Goal: Navigation & Orientation: Find specific page/section

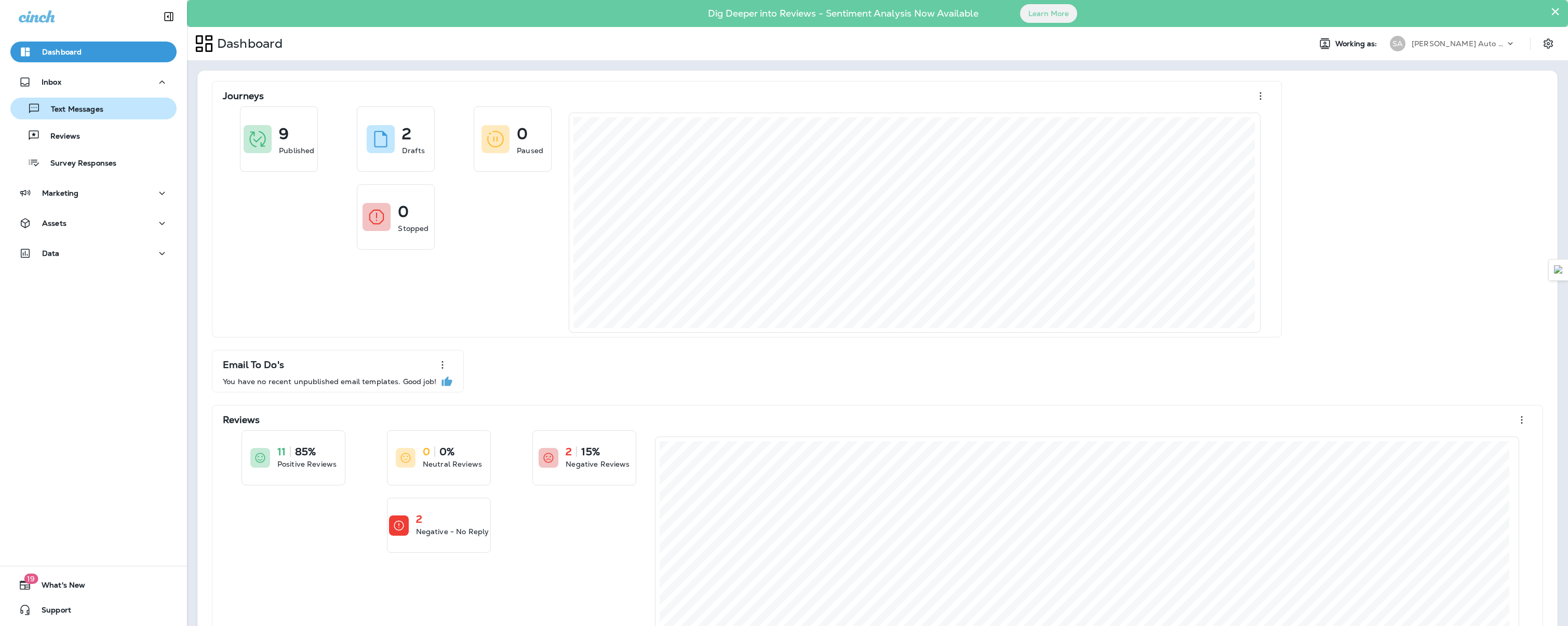
click at [124, 102] on div "Text Messages" at bounding box center [93, 108] width 158 height 16
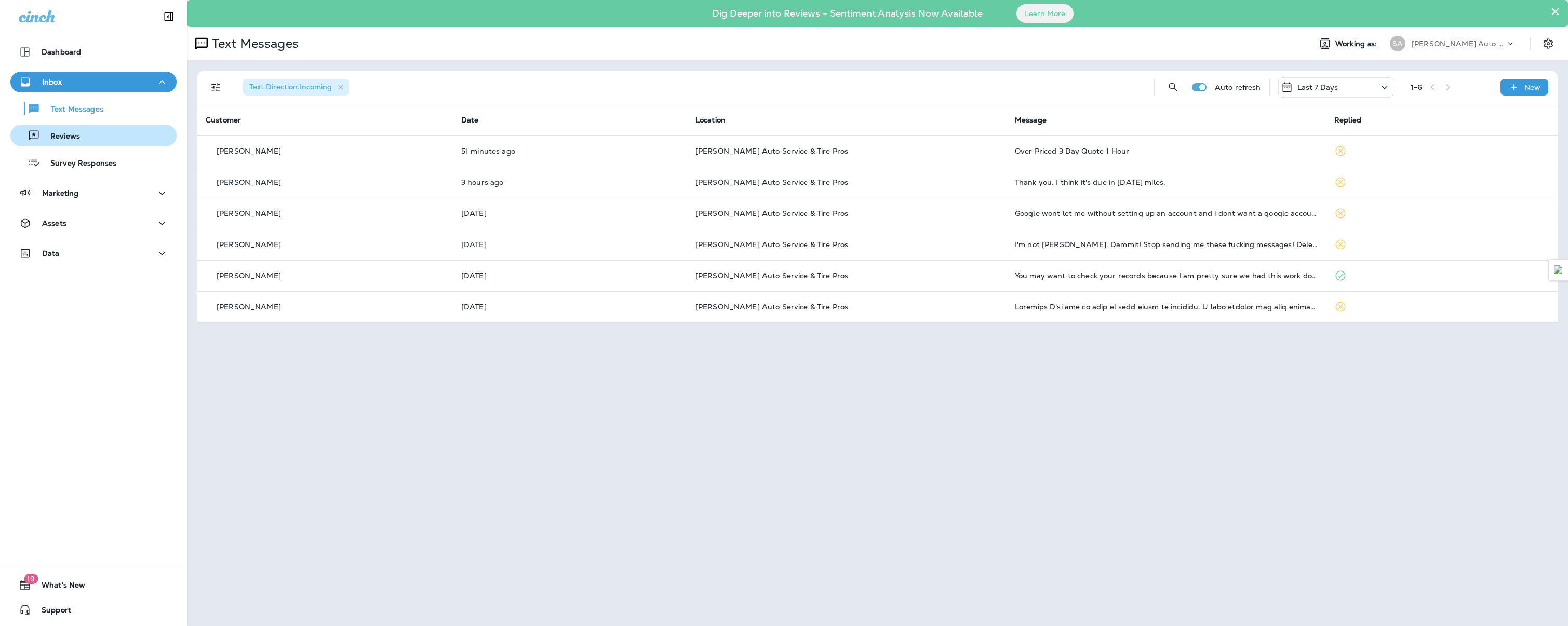
click at [53, 144] on button "Reviews" at bounding box center [93, 136] width 166 height 22
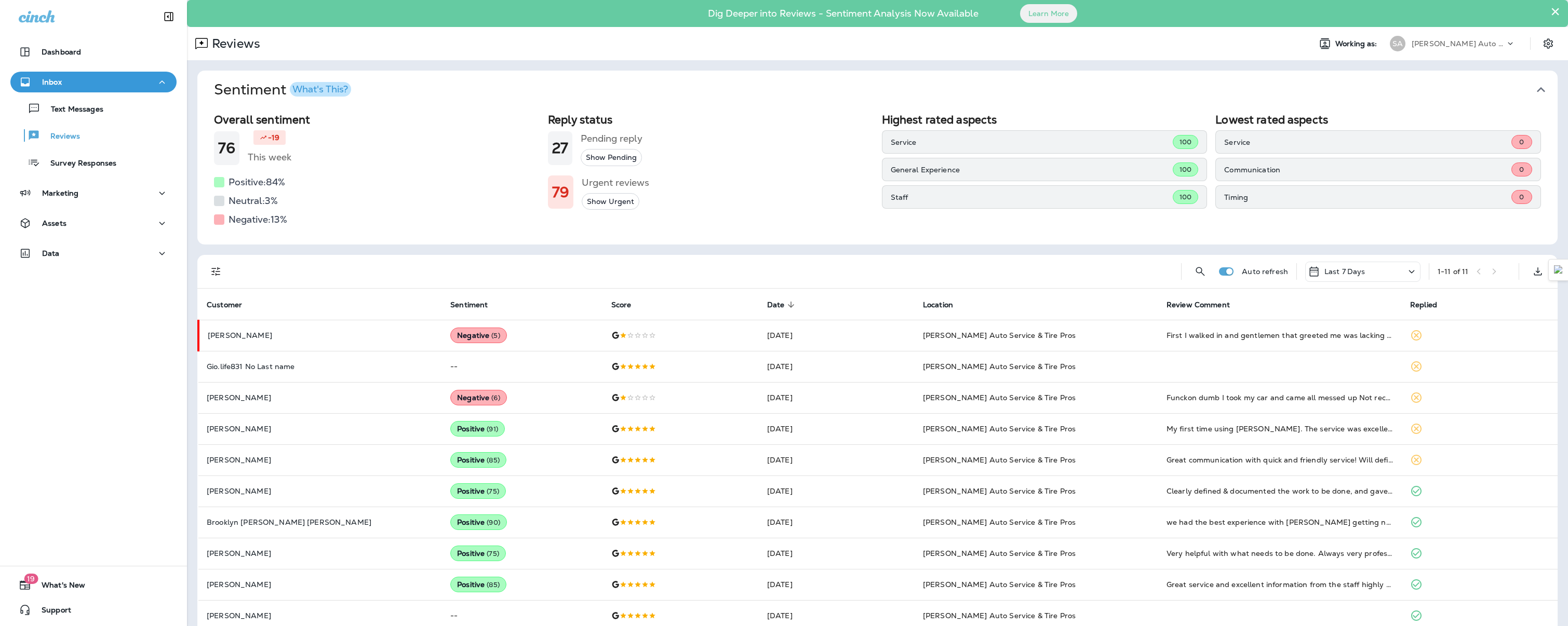
click at [65, 88] on div "Inbox" at bounding box center [93, 82] width 150 height 13
click at [81, 81] on div "Inbox" at bounding box center [93, 82] width 150 height 13
click at [82, 109] on p "Text Messages" at bounding box center [72, 110] width 63 height 10
